Goal: Navigation & Orientation: Understand site structure

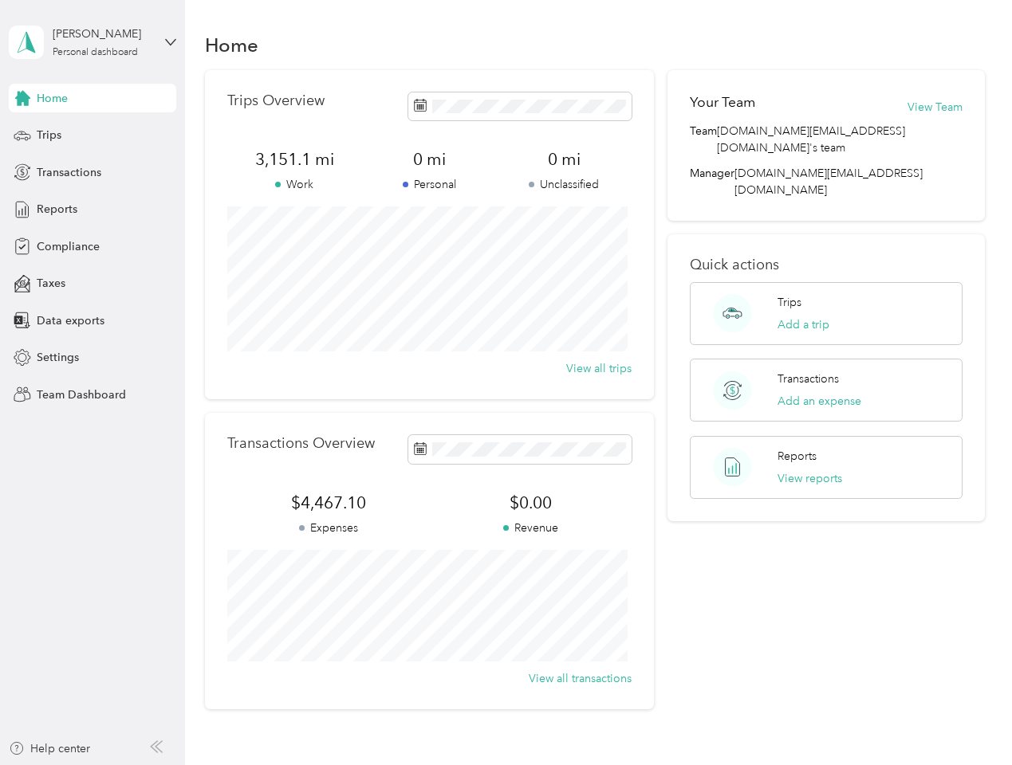
click at [505, 383] on div "Trips Overview 3,151.1 mi Work 0 mi Personal 0 mi Unclassified View all trips" at bounding box center [429, 234] width 449 height 329
click at [92, 42] on div "[PERSON_NAME]" at bounding box center [103, 34] width 100 height 17
click at [92, 98] on div "You’re signed in as [DOMAIN_NAME][EMAIL_ADDRESS][DOMAIN_NAME] Team dashboard Pe…" at bounding box center [224, 139] width 430 height 163
